Goal: Check status: Check status

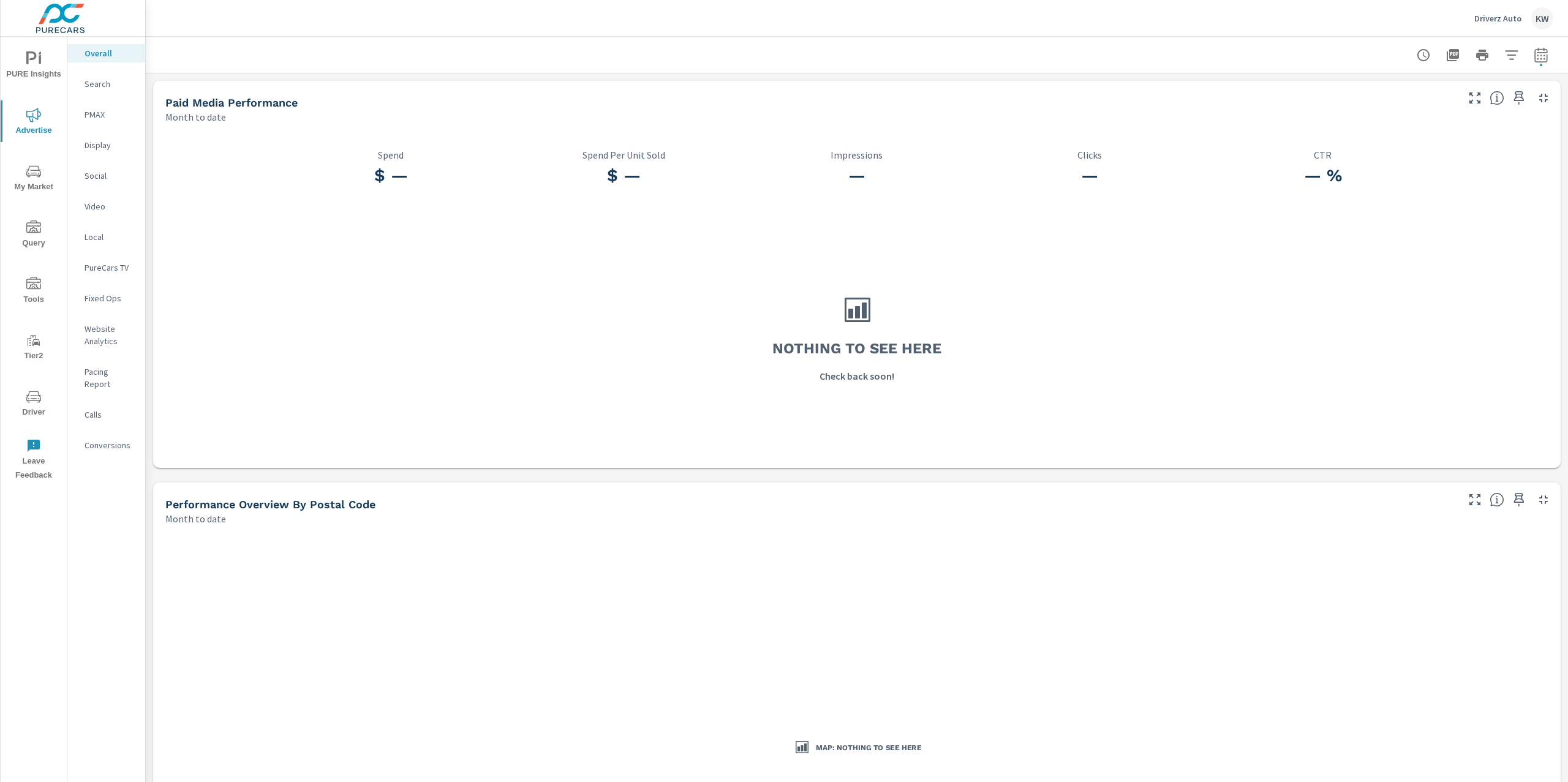
click at [26, 62] on icon "nav menu" at bounding box center [31, 58] width 10 height 13
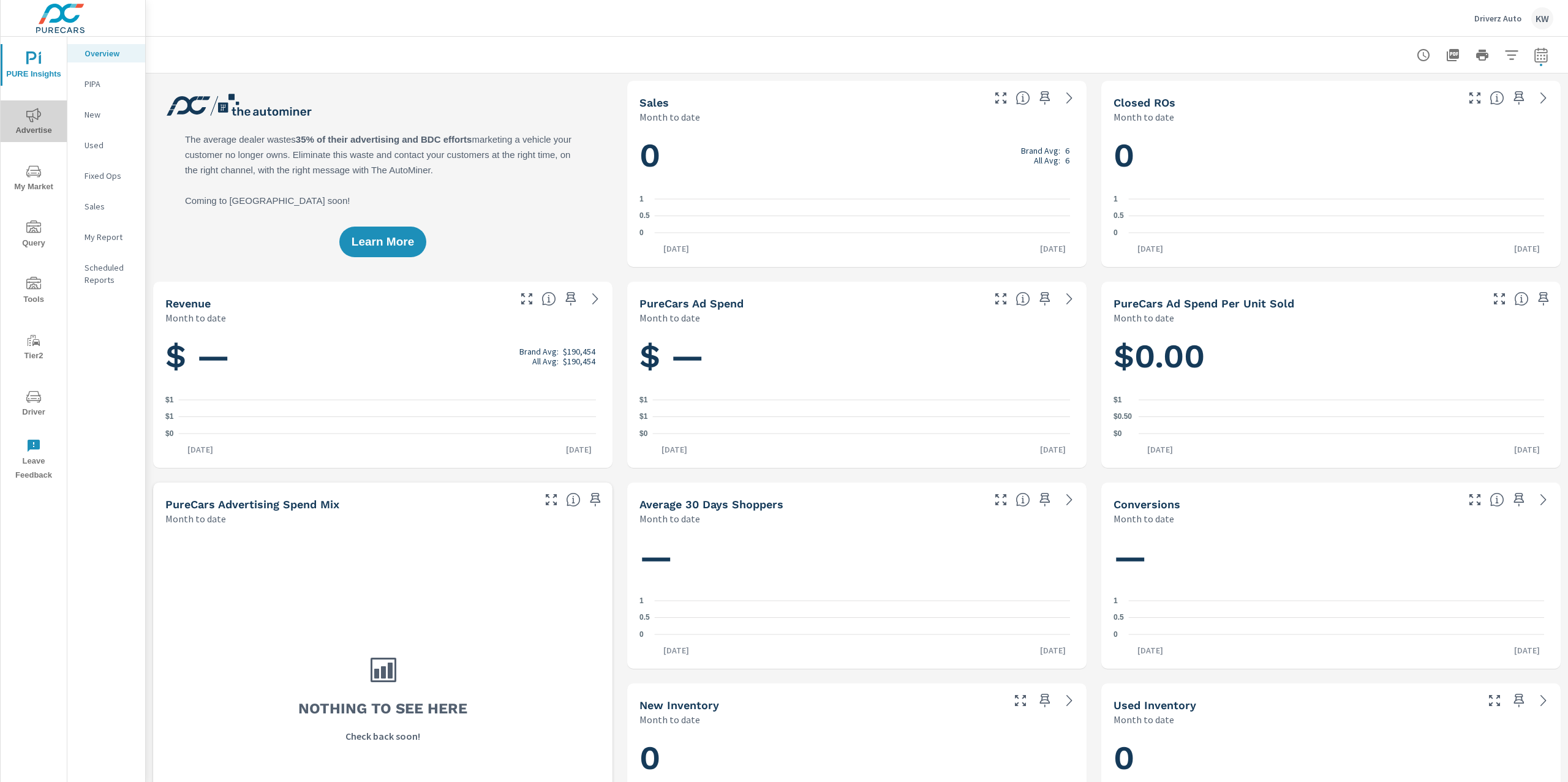
click at [25, 114] on span "Advertise" at bounding box center [33, 123] width 59 height 30
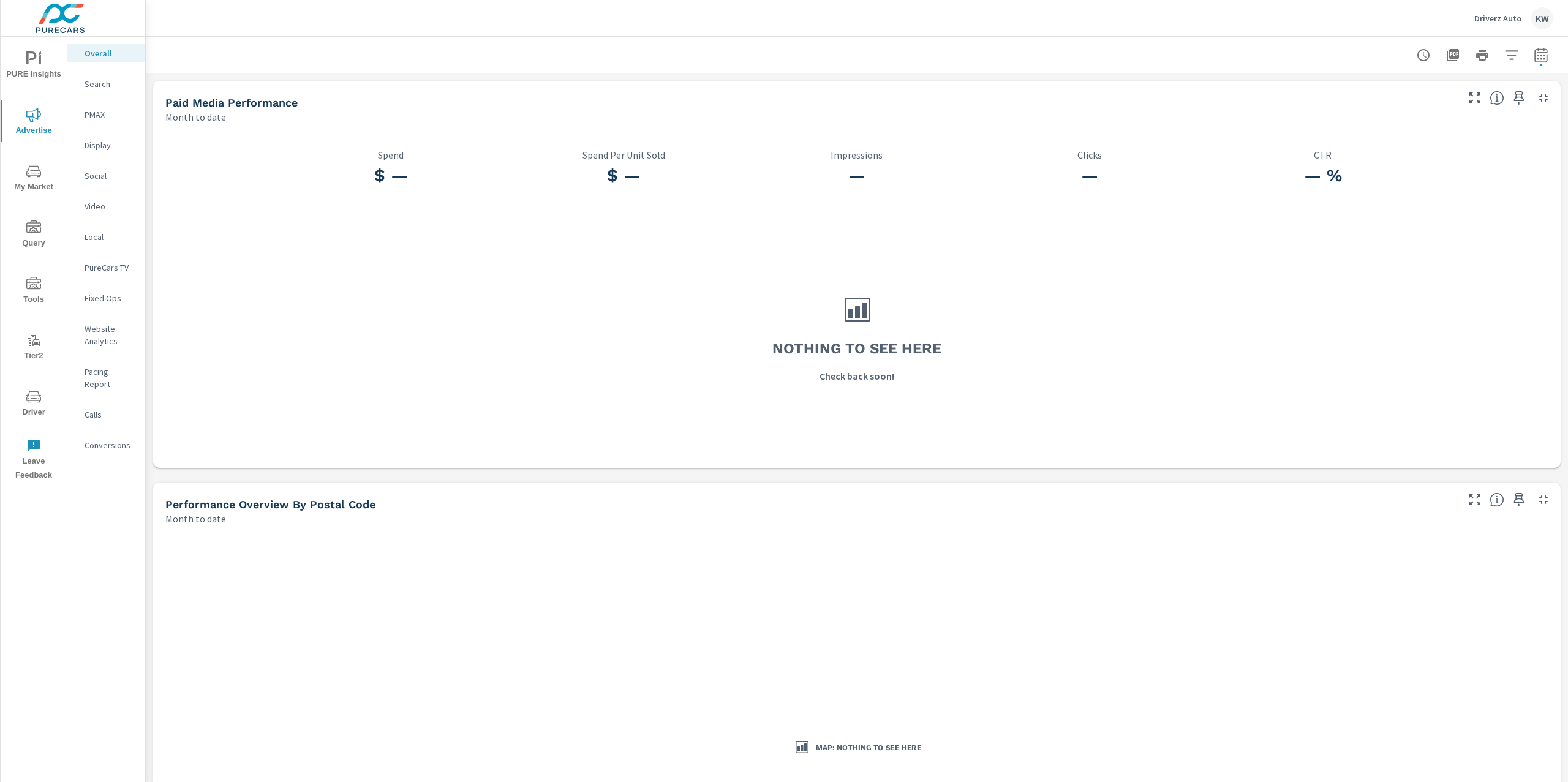
click at [1537, 59] on icon "button" at bounding box center [1541, 56] width 8 height 5
click at [1390, 107] on select "Custom [DATE] Last week Last 7 days Last 14 days Last 30 days Last 45 days Last…" at bounding box center [1431, 106] width 123 height 25
click at [1370, 94] on select "Custom [DATE] Last week Last 7 days Last 14 days Last 30 days Last 45 days Last…" at bounding box center [1431, 106] width 123 height 25
select select "Last month"
click at [1390, 169] on span "Apply" at bounding box center [1403, 173] width 50 height 12
